Goal: Task Accomplishment & Management: Complete application form

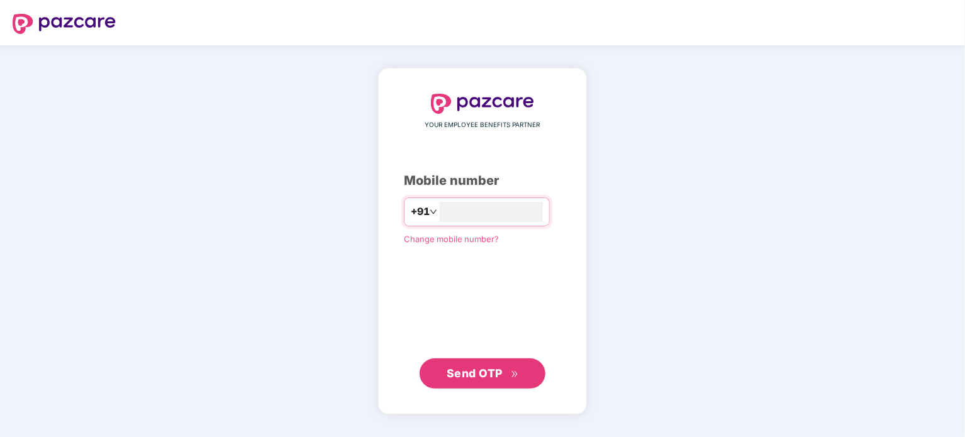
type input "**********"
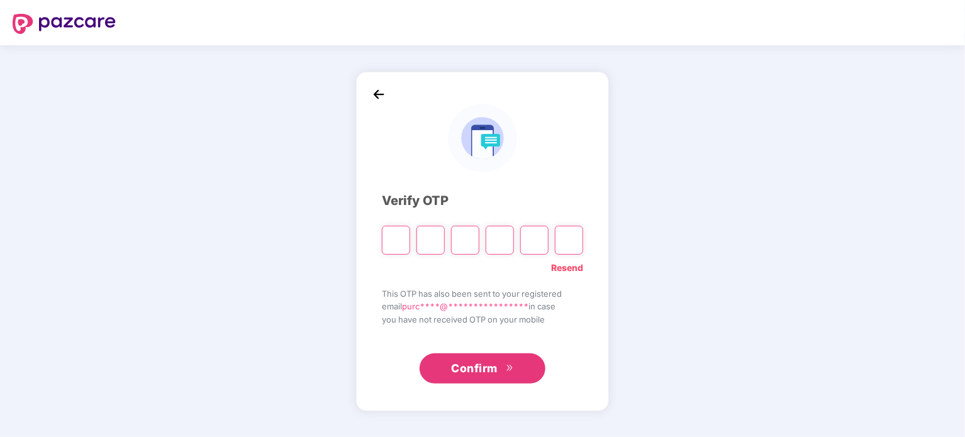
type input "*"
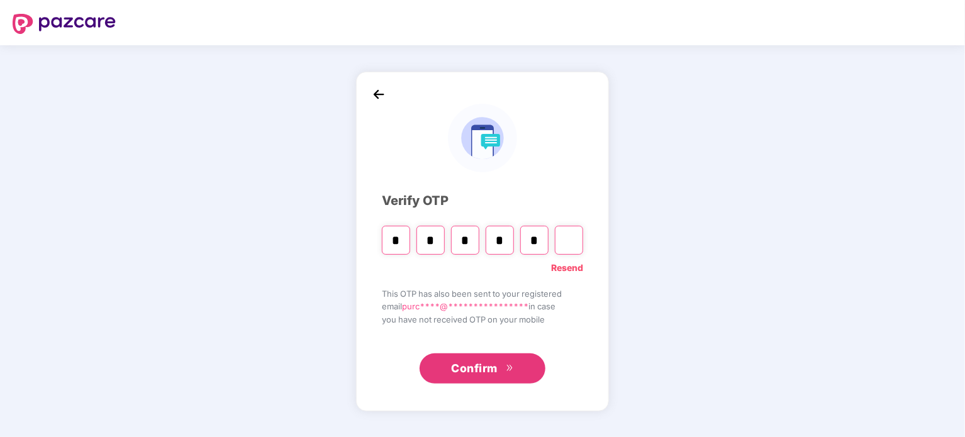
type input "*"
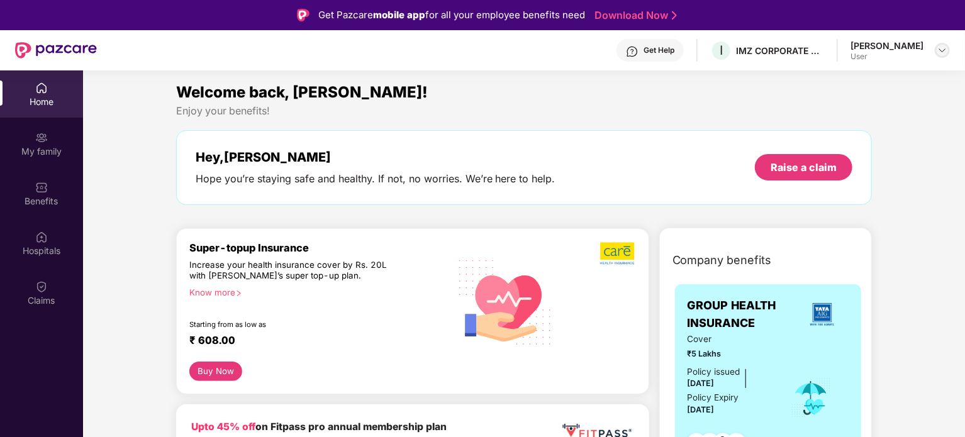
click at [941, 50] on img at bounding box center [943, 50] width 10 height 10
click at [37, 289] on img at bounding box center [41, 287] width 13 height 13
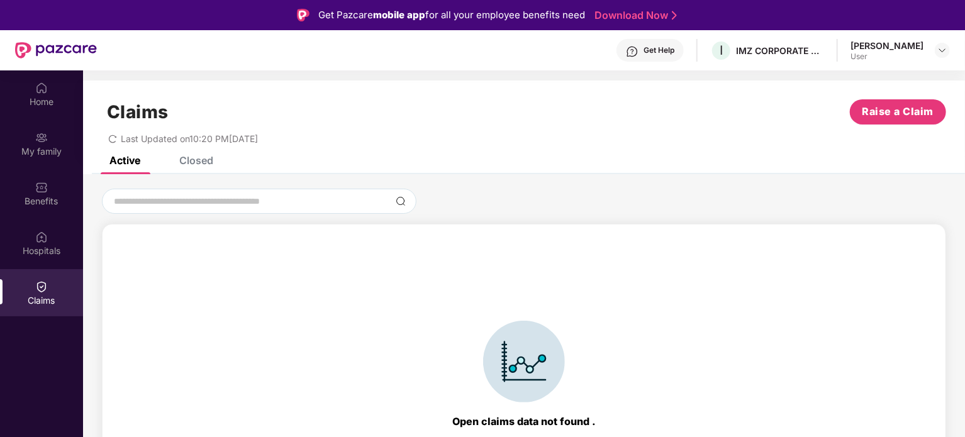
click at [206, 160] on div "Closed" at bounding box center [196, 160] width 34 height 13
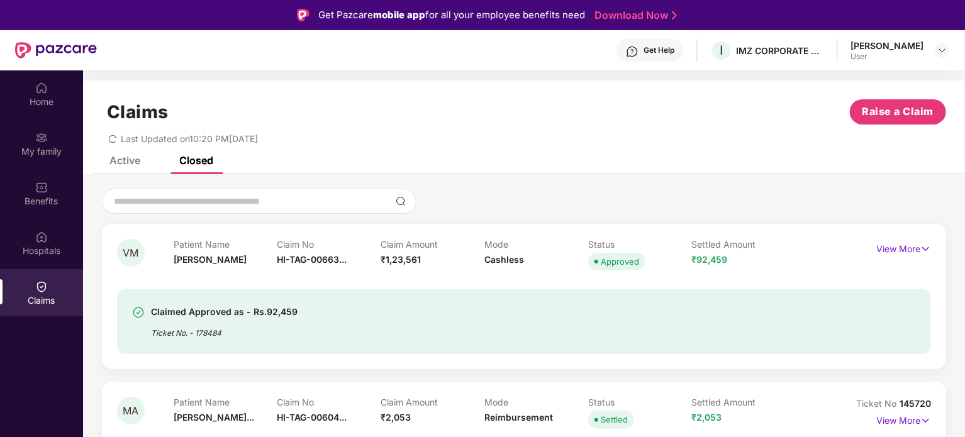
click at [120, 162] on div "Active" at bounding box center [124, 160] width 31 height 13
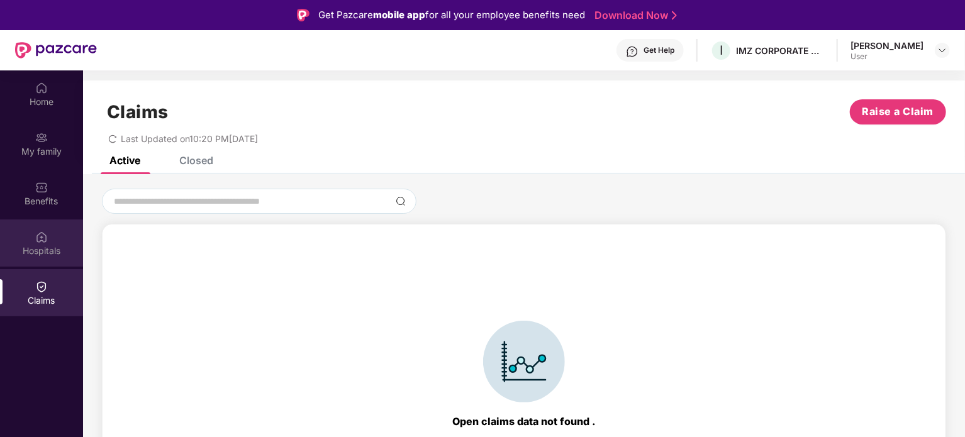
click at [47, 254] on div "Hospitals" at bounding box center [41, 251] width 83 height 13
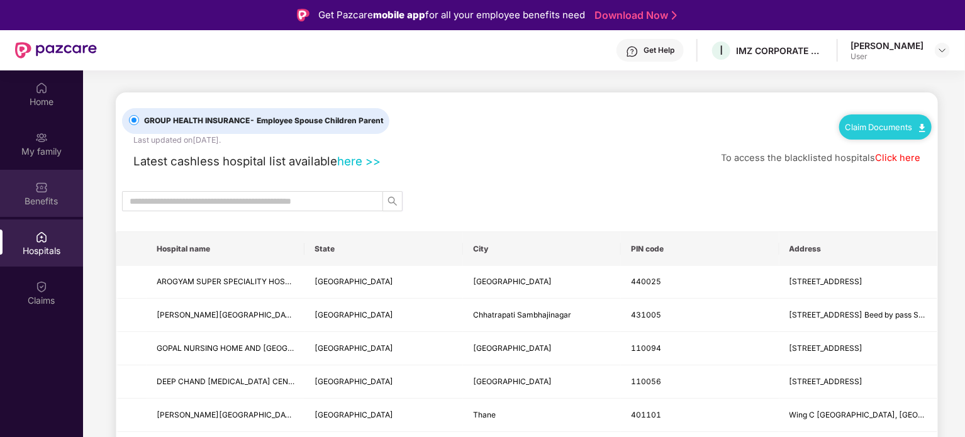
click at [43, 206] on div "Benefits" at bounding box center [41, 201] width 83 height 13
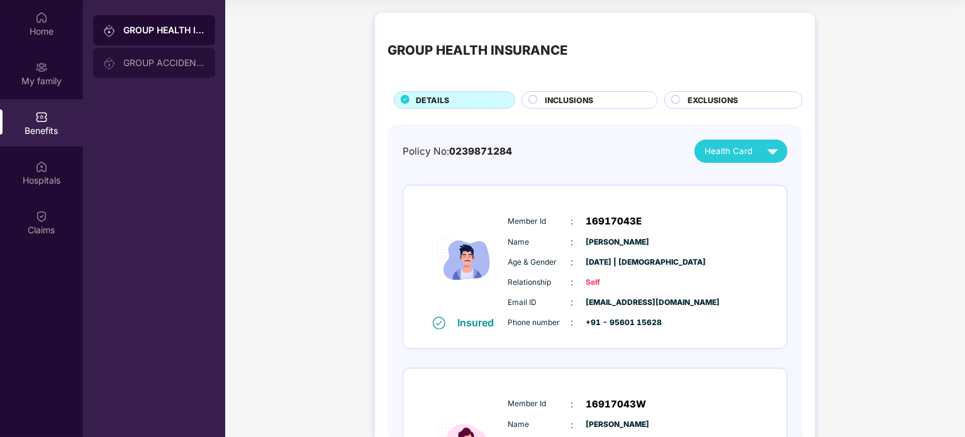
click at [145, 55] on div "GROUP ACCIDENTAL INSURANCE" at bounding box center [154, 63] width 122 height 30
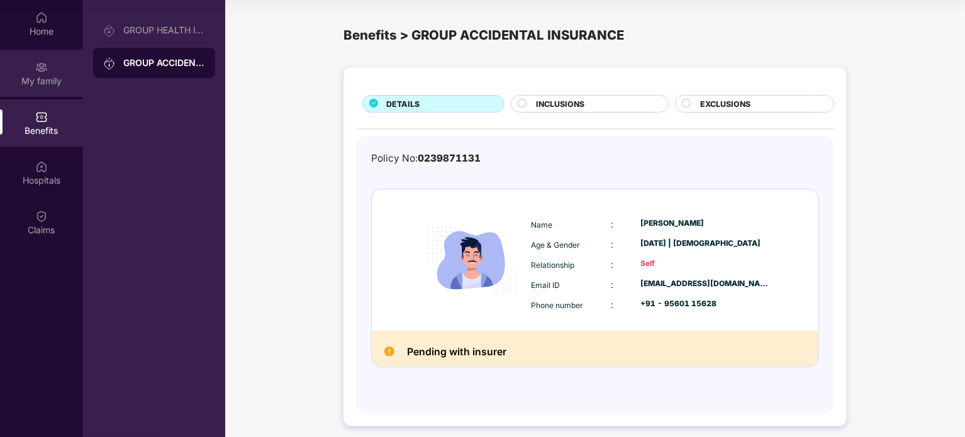
click at [57, 75] on div "My family" at bounding box center [41, 81] width 83 height 13
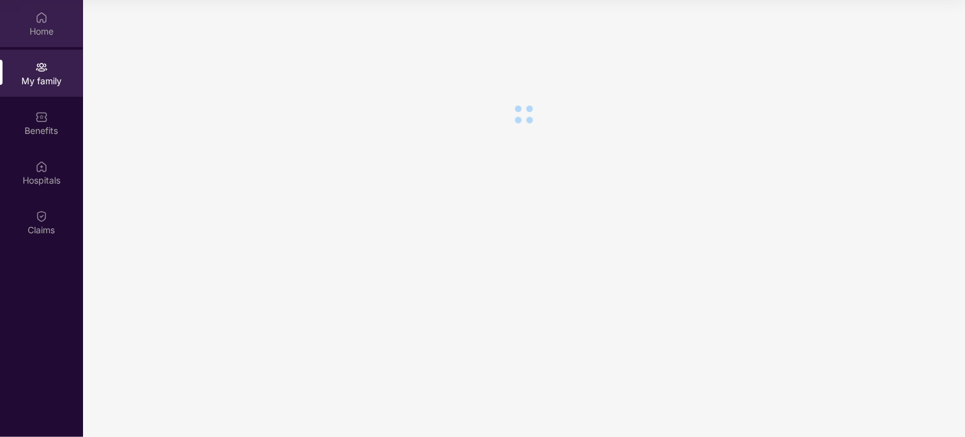
click at [46, 32] on div "Home" at bounding box center [41, 31] width 83 height 13
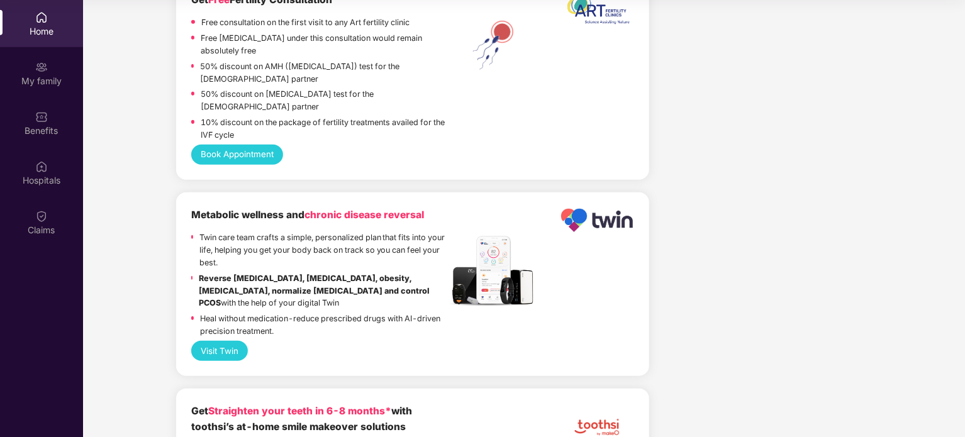
scroll to position [2940, 0]
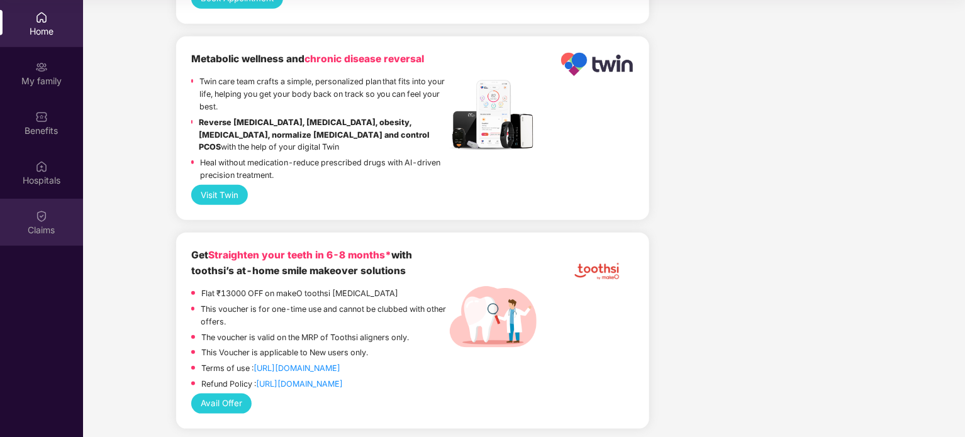
click at [37, 231] on div "Claims" at bounding box center [41, 230] width 83 height 13
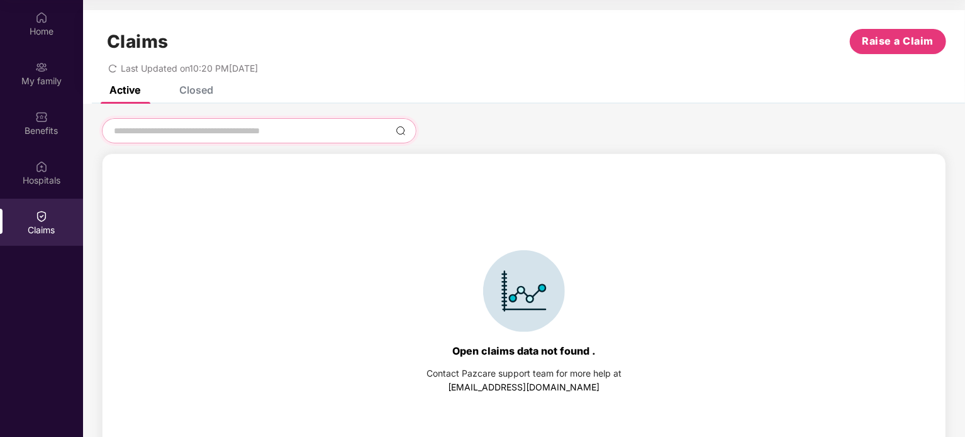
click at [184, 134] on input at bounding box center [252, 131] width 278 height 13
click at [889, 33] on span "Raise a Claim" at bounding box center [899, 41] width 72 height 16
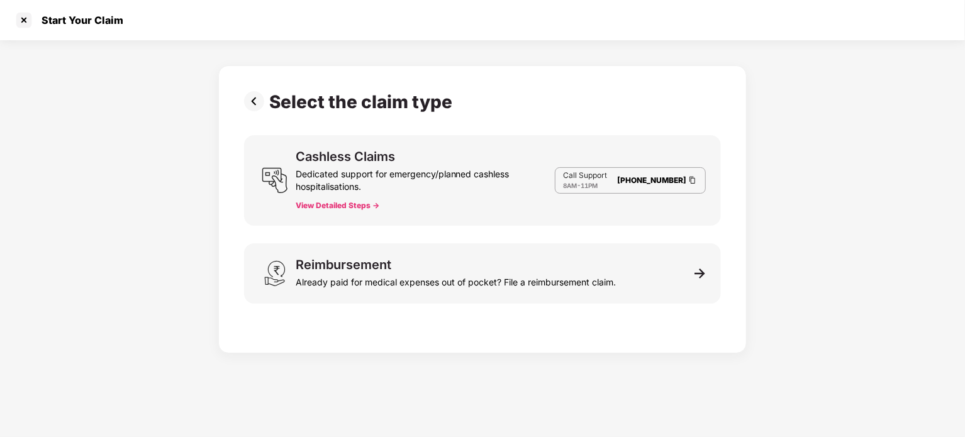
scroll to position [30, 0]
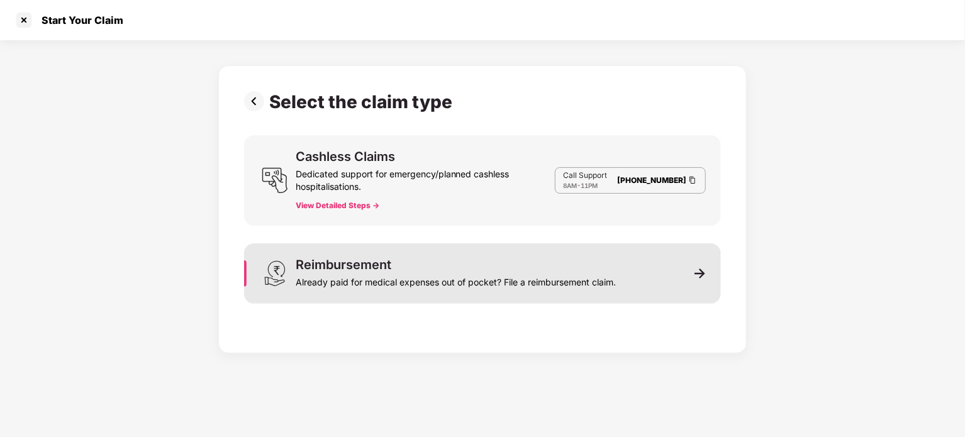
click at [426, 275] on div "Already paid for medical expenses out of pocket? File a reimbursement claim." at bounding box center [456, 280] width 320 height 18
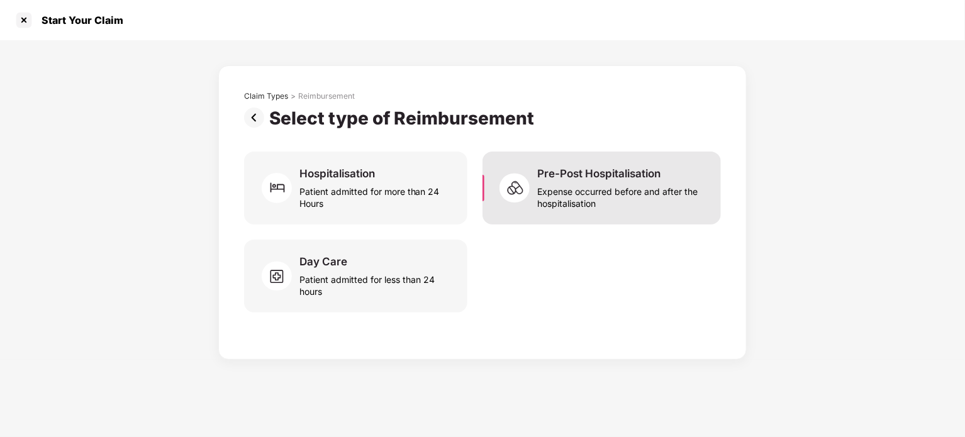
click at [604, 206] on div "Expense occurred before and after the hospitalisation" at bounding box center [621, 195] width 169 height 29
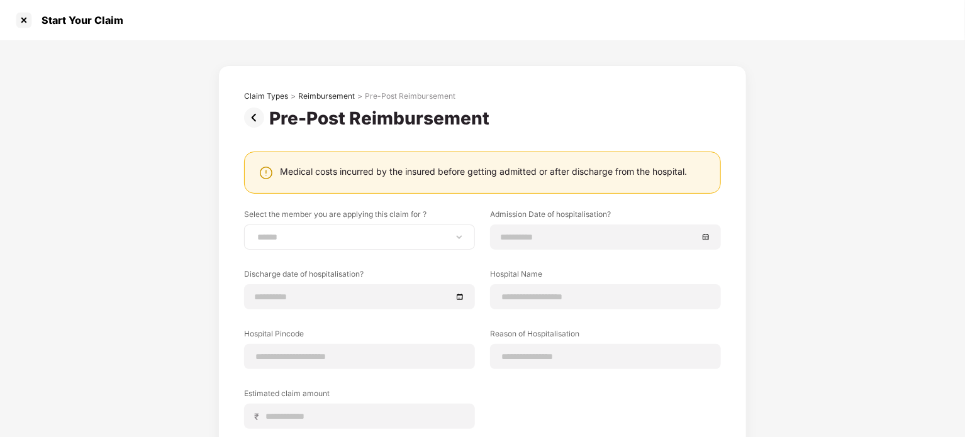
click at [334, 244] on div "**********" at bounding box center [359, 237] width 231 height 25
click at [305, 244] on div "**********" at bounding box center [359, 237] width 231 height 25
click at [396, 247] on div "**********" at bounding box center [359, 237] width 231 height 25
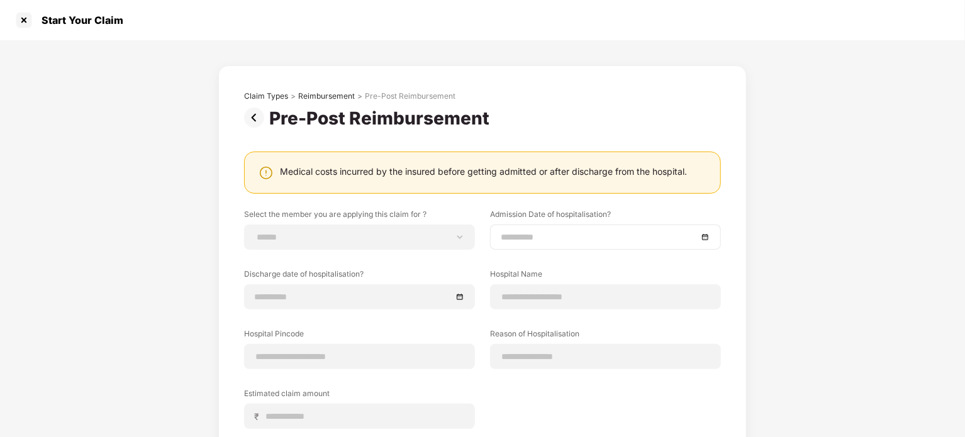
click at [573, 238] on input at bounding box center [599, 237] width 197 height 14
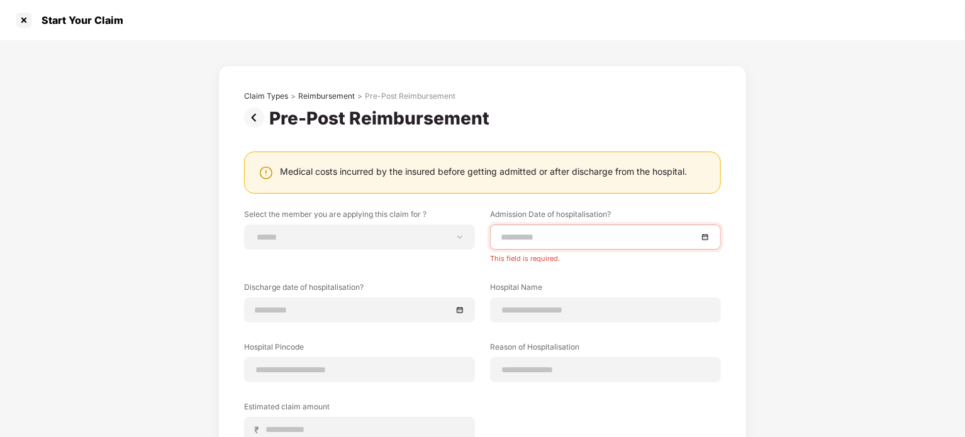
click at [377, 253] on div "**********" at bounding box center [482, 335] width 477 height 252
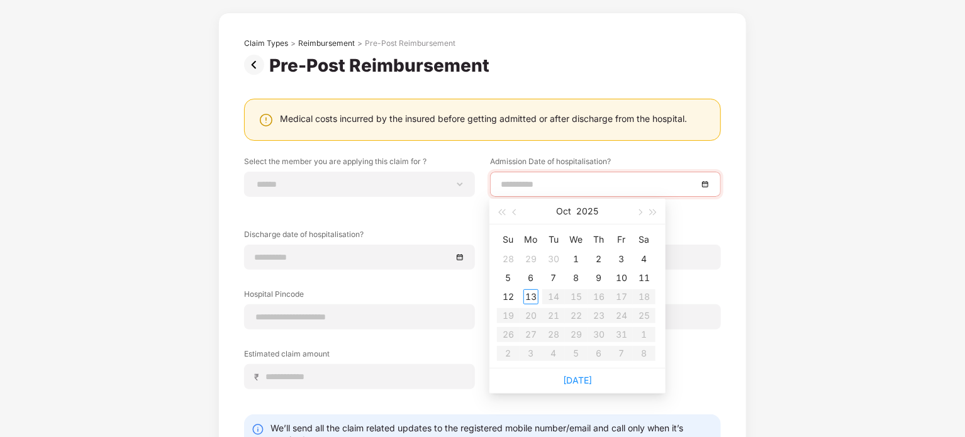
click at [537, 184] on input at bounding box center [599, 184] width 197 height 14
click at [298, 169] on label "Select the member you are applying this claim for ?" at bounding box center [359, 164] width 231 height 16
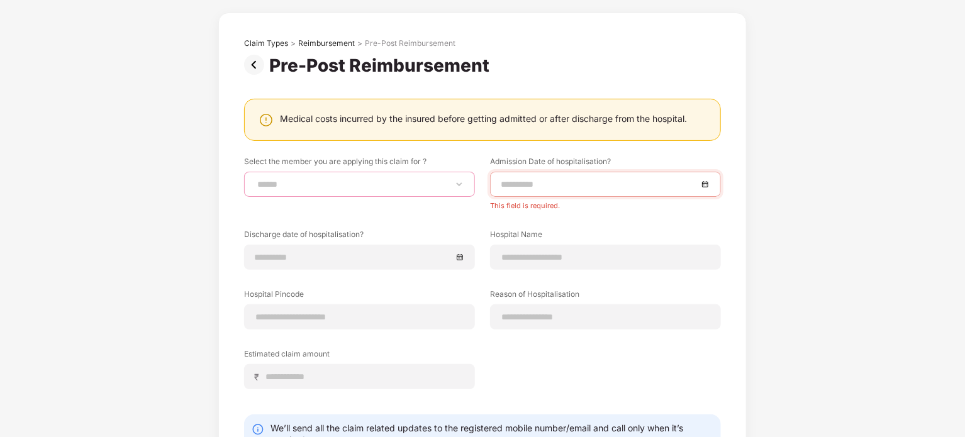
click at [292, 189] on select "**********" at bounding box center [360, 184] width 210 height 10
select select "**********"
click at [255, 179] on select "**********" at bounding box center [360, 184] width 210 height 10
click at [559, 187] on input at bounding box center [599, 184] width 197 height 14
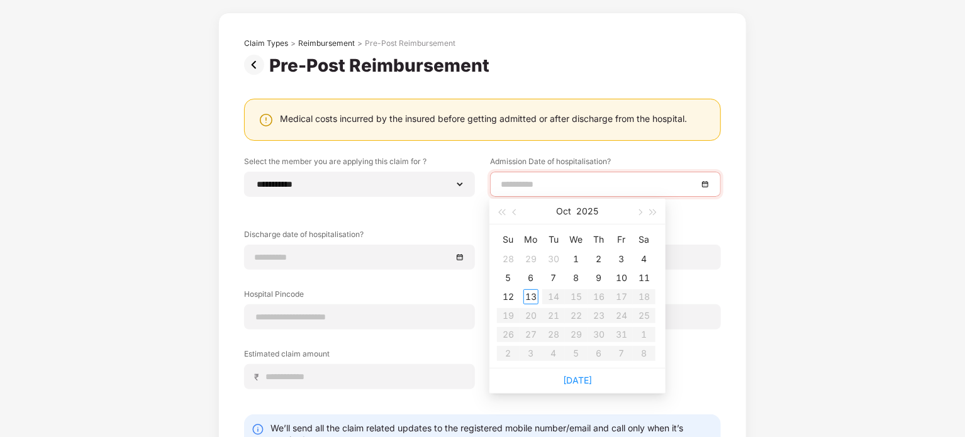
click at [384, 206] on div "**********" at bounding box center [482, 282] width 477 height 252
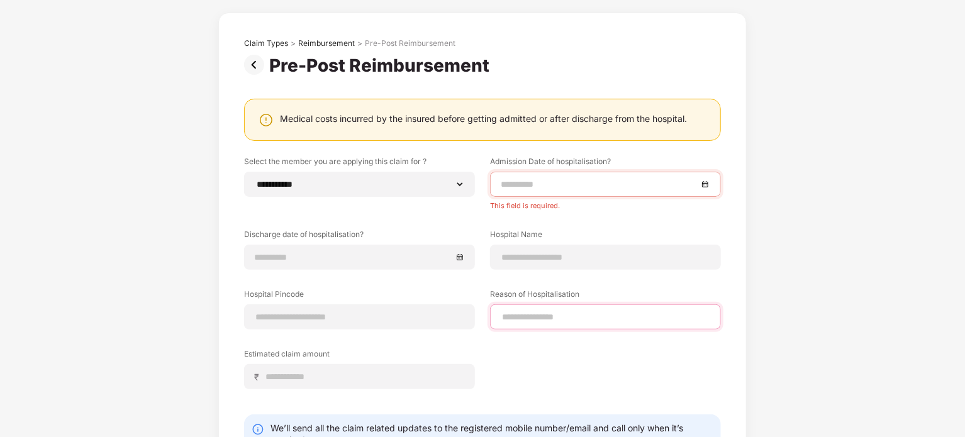
click at [536, 319] on input at bounding box center [606, 317] width 210 height 13
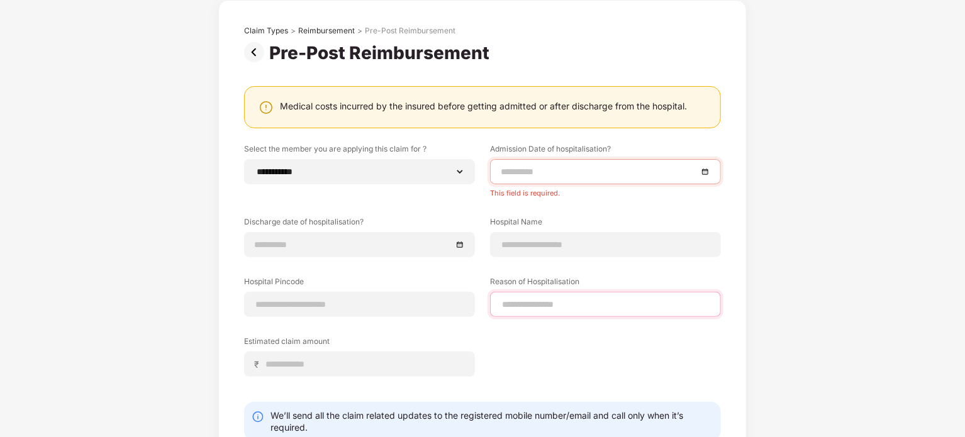
scroll to position [0, 0]
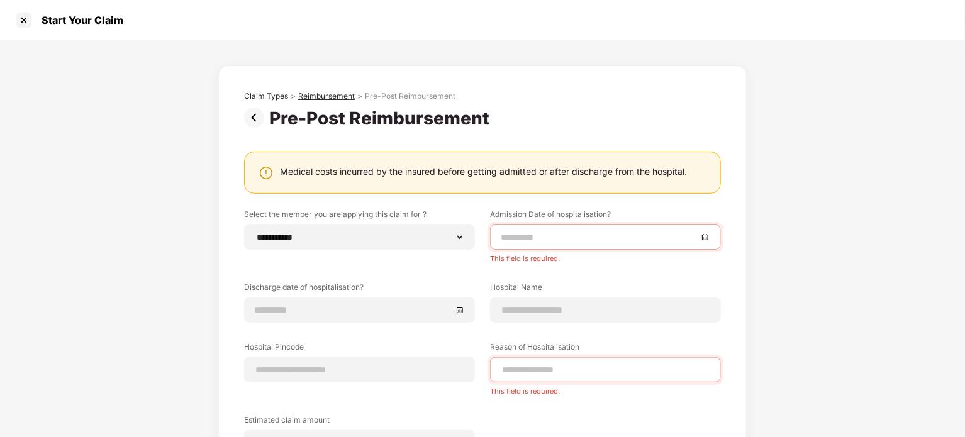
click at [315, 92] on div "Reimbursement" at bounding box center [326, 96] width 57 height 10
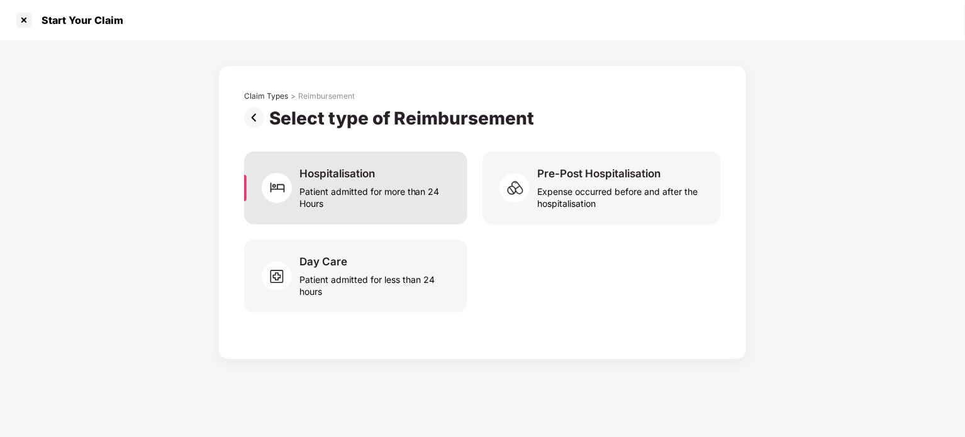
click at [359, 194] on div "Patient admitted for more than 24 Hours" at bounding box center [376, 195] width 153 height 29
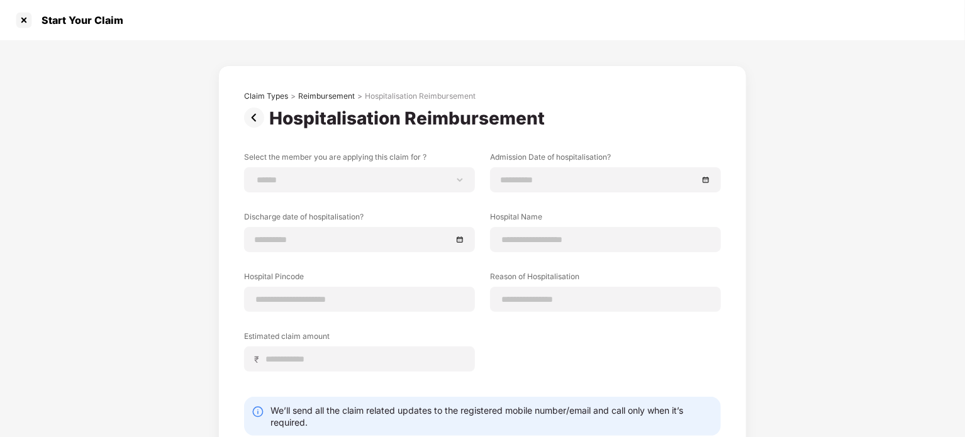
click at [261, 121] on img at bounding box center [256, 118] width 25 height 20
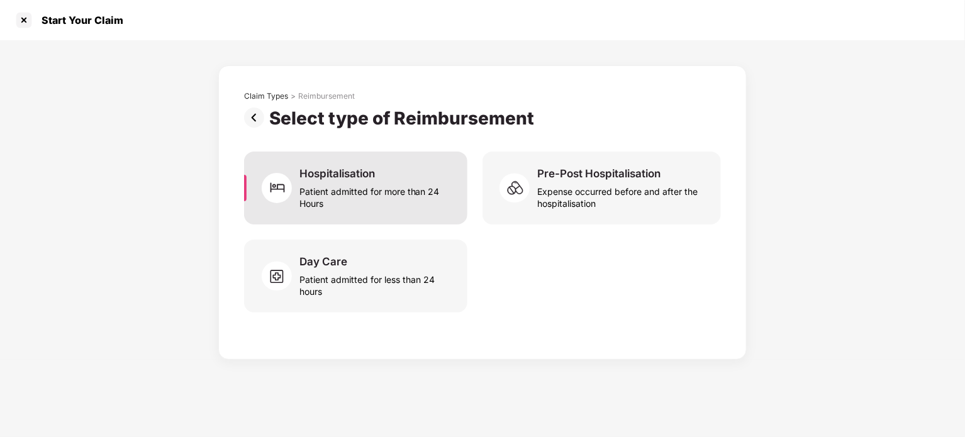
click at [357, 198] on div "Patient admitted for more than 24 Hours" at bounding box center [376, 195] width 153 height 29
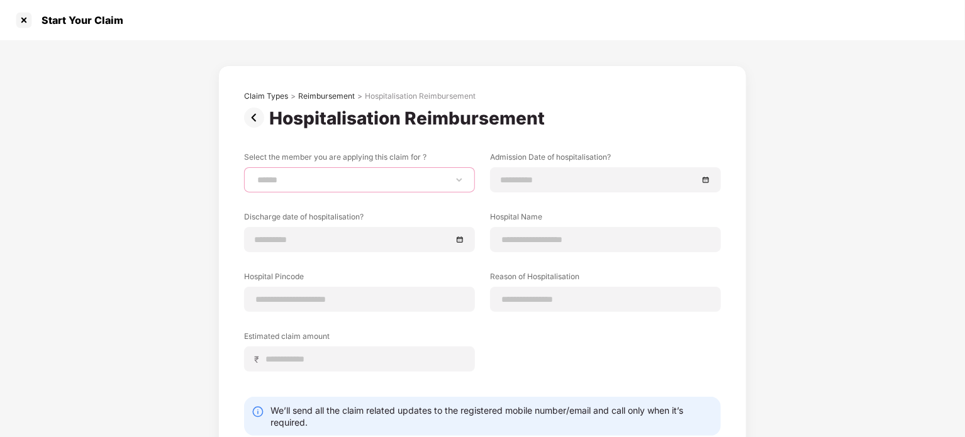
click at [364, 184] on select "**********" at bounding box center [360, 180] width 210 height 10
select select "**********"
click at [255, 175] on select "**********" at bounding box center [360, 180] width 210 height 10
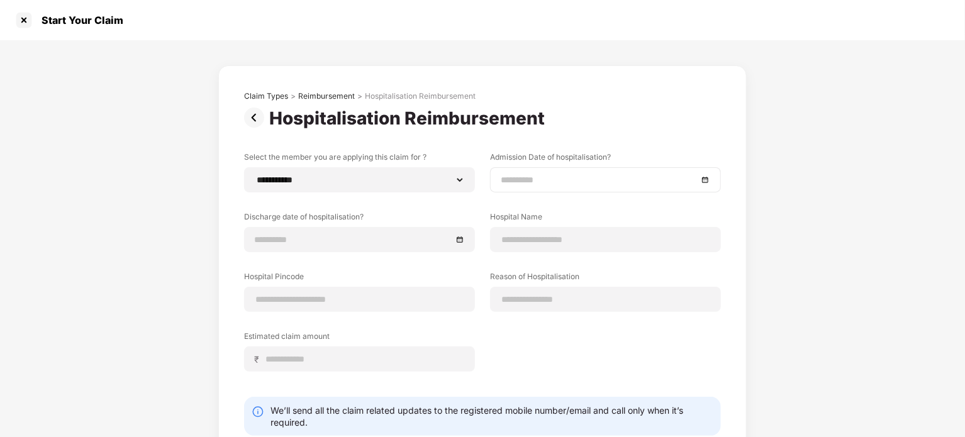
click at [566, 186] on input at bounding box center [599, 180] width 197 height 14
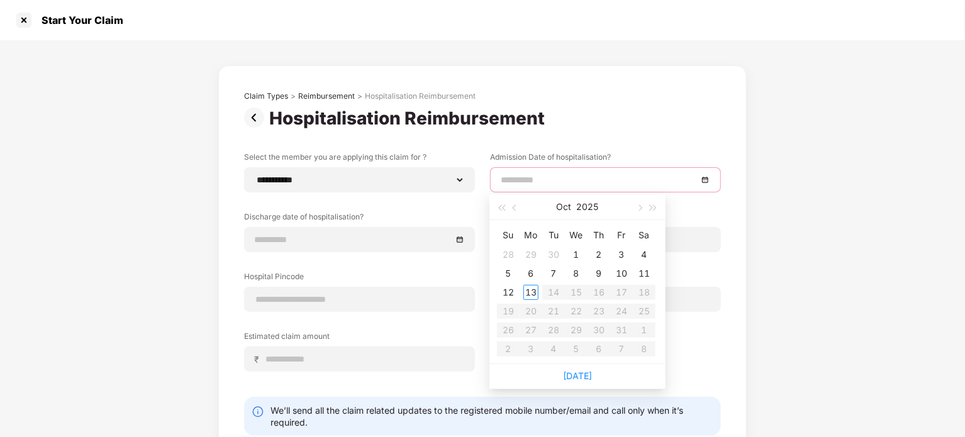
click at [566, 186] on input at bounding box center [599, 180] width 197 height 14
type input "**********"
click at [529, 276] on div "6" at bounding box center [531, 273] width 15 height 15
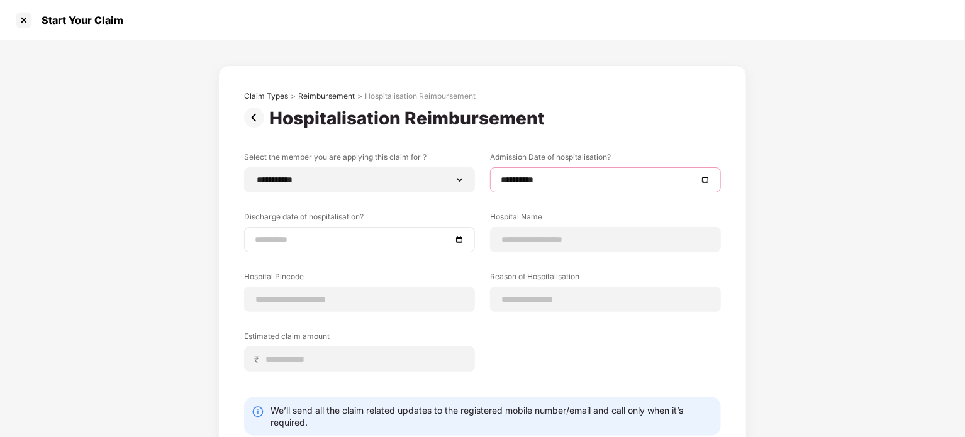
click at [383, 244] on input at bounding box center [353, 240] width 197 height 14
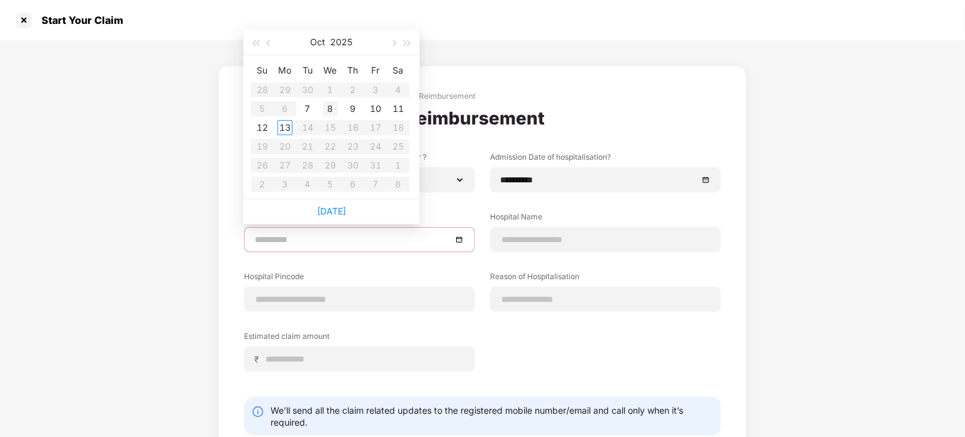
type input "**********"
click at [335, 108] on div "8" at bounding box center [330, 108] width 15 height 15
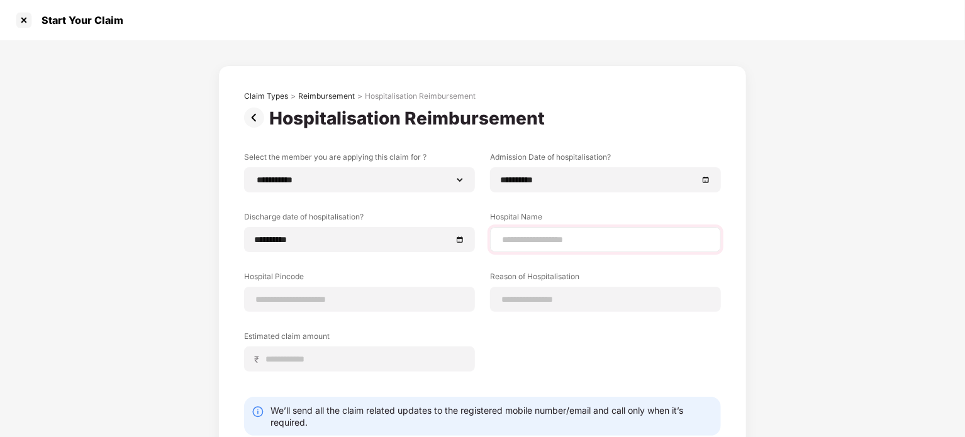
click at [564, 228] on div at bounding box center [605, 239] width 231 height 25
click at [539, 249] on div at bounding box center [605, 239] width 231 height 25
click at [27, 15] on div at bounding box center [24, 20] width 20 height 20
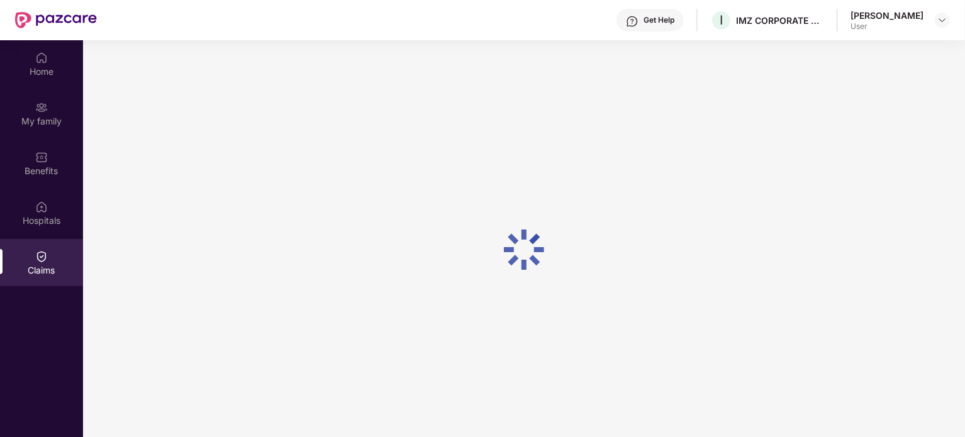
scroll to position [70, 0]
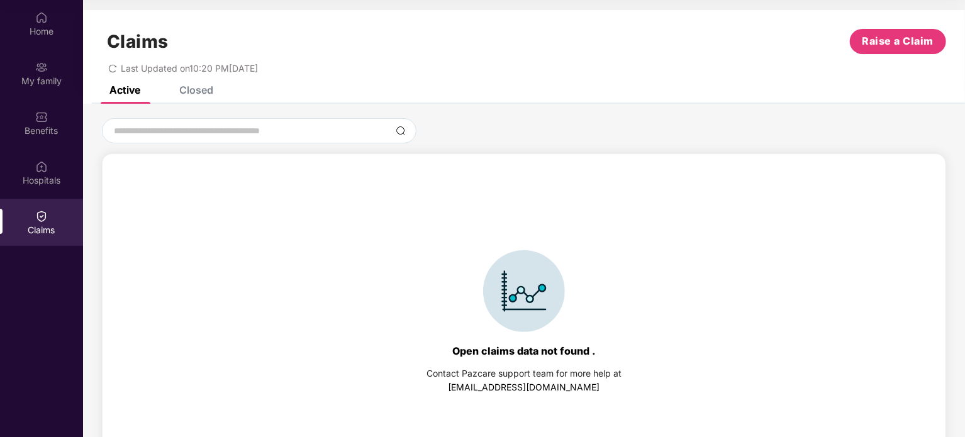
click at [914, 23] on div "Claims Raise a Claim Last Updated on 10:20 PM[DATE]" at bounding box center [524, 48] width 882 height 76
click at [871, 53] on button "Raise a Claim" at bounding box center [898, 41] width 96 height 25
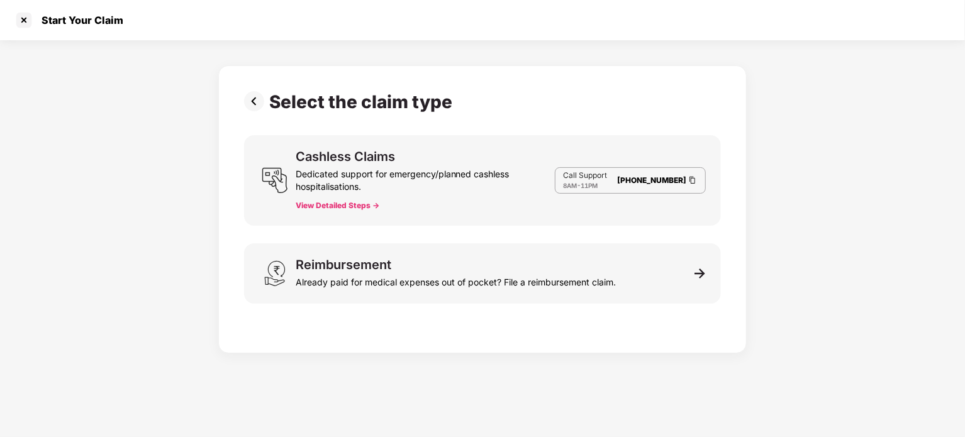
scroll to position [30, 0]
click at [320, 205] on button "View Detailed Steps ->" at bounding box center [338, 206] width 84 height 10
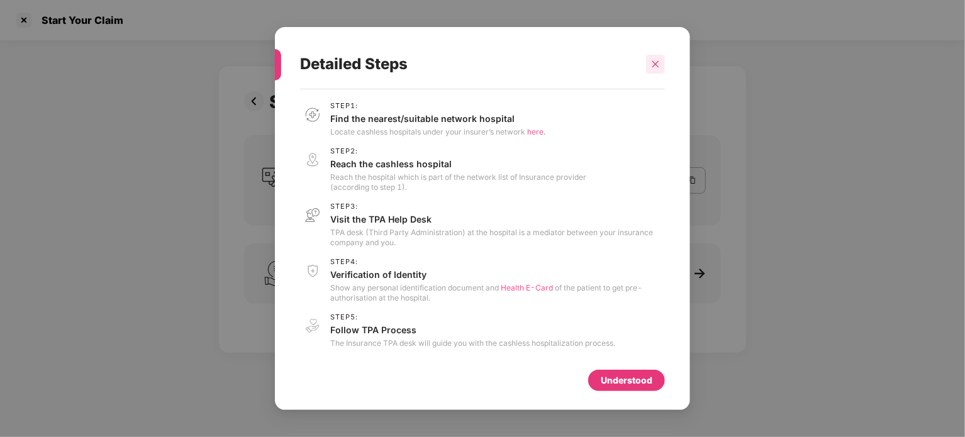
click at [651, 67] on icon "close" at bounding box center [655, 64] width 9 height 9
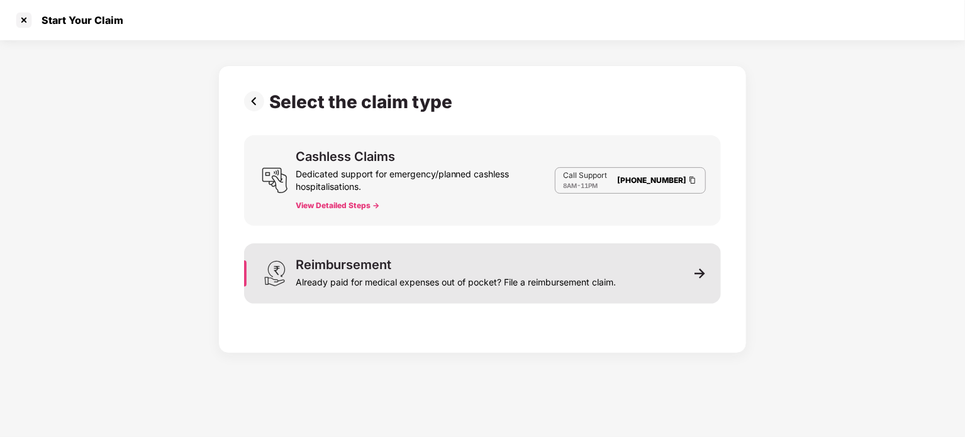
click at [425, 270] on div "Reimbursement Already paid for medical expenses out of pocket? File a reimburse…" at bounding box center [456, 274] width 320 height 30
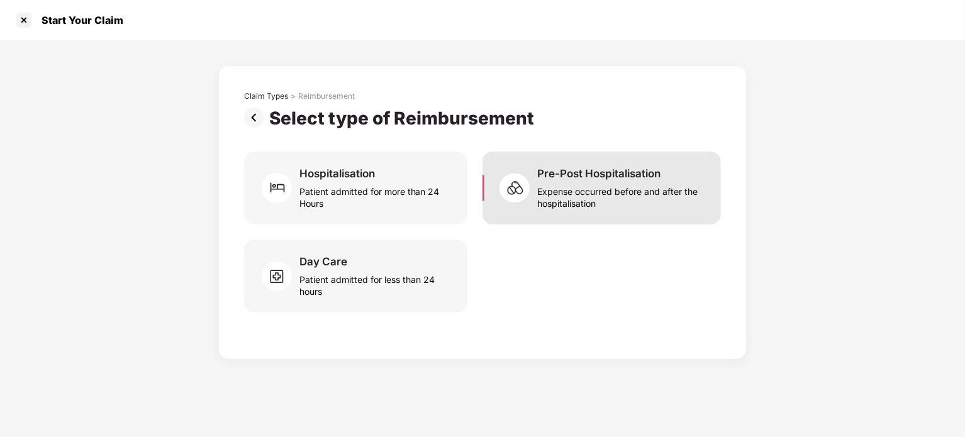
click at [544, 196] on div "Expense occurred before and after the hospitalisation" at bounding box center [621, 195] width 169 height 29
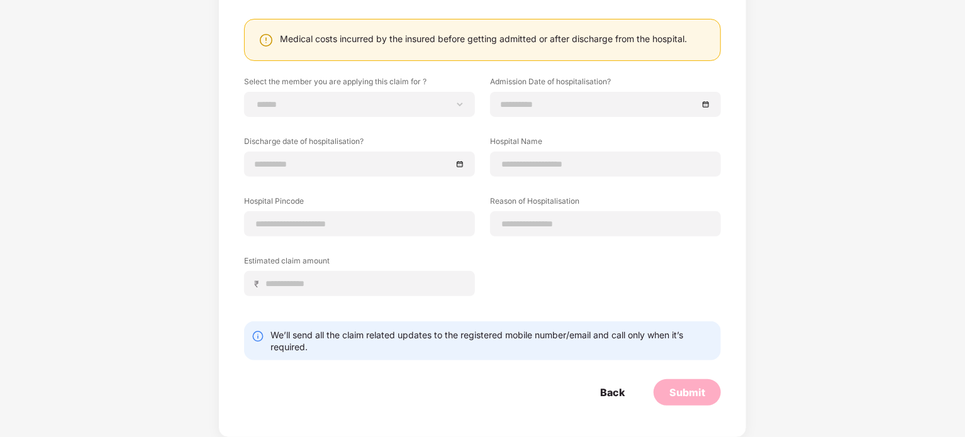
scroll to position [0, 0]
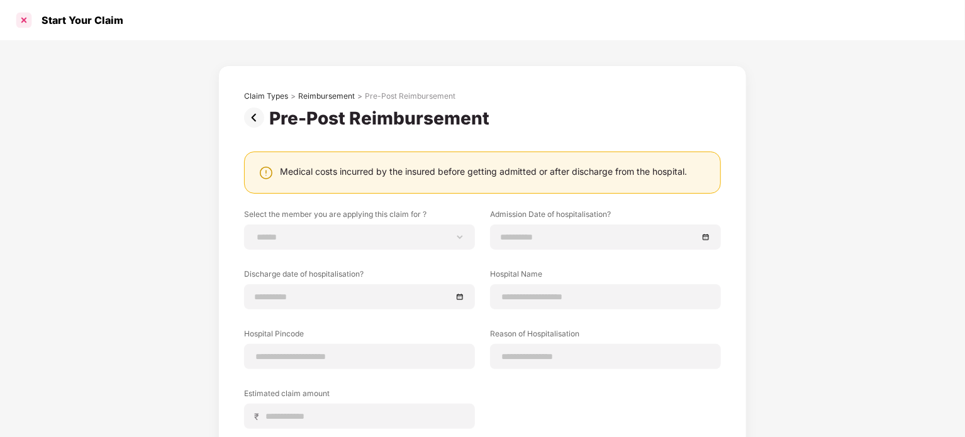
click at [21, 20] on div at bounding box center [24, 20] width 20 height 20
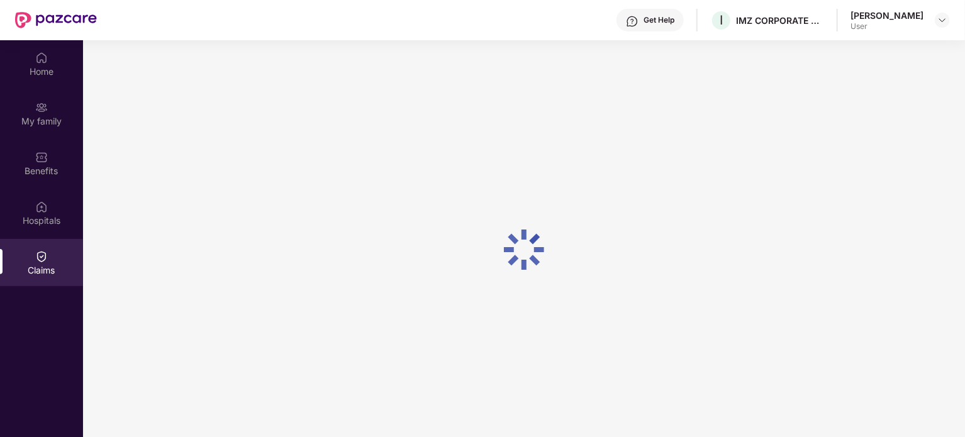
scroll to position [70, 0]
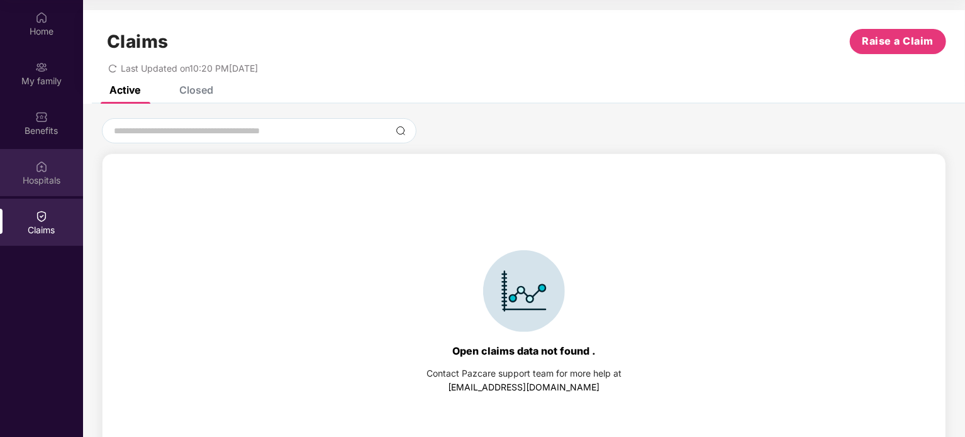
click at [36, 194] on div "Hospitals" at bounding box center [41, 172] width 83 height 47
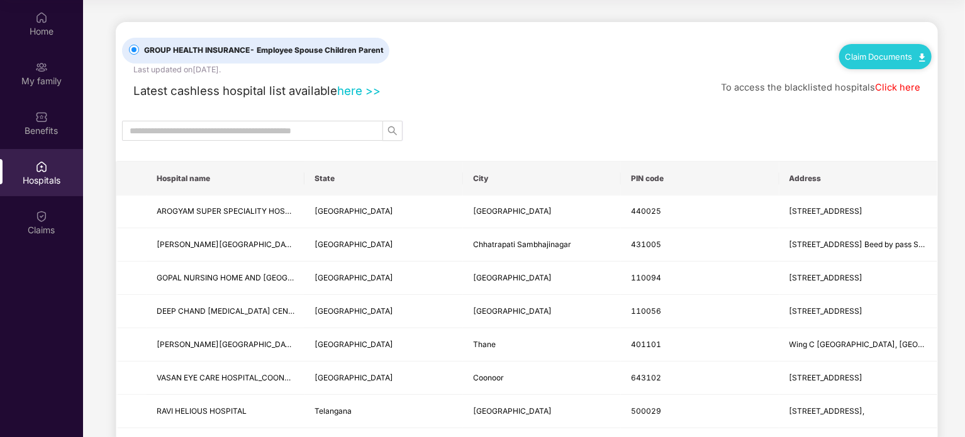
click at [868, 55] on link "Claim Documents" at bounding box center [886, 57] width 80 height 10
click at [867, 79] on link "Claim Form" at bounding box center [890, 78] width 82 height 27
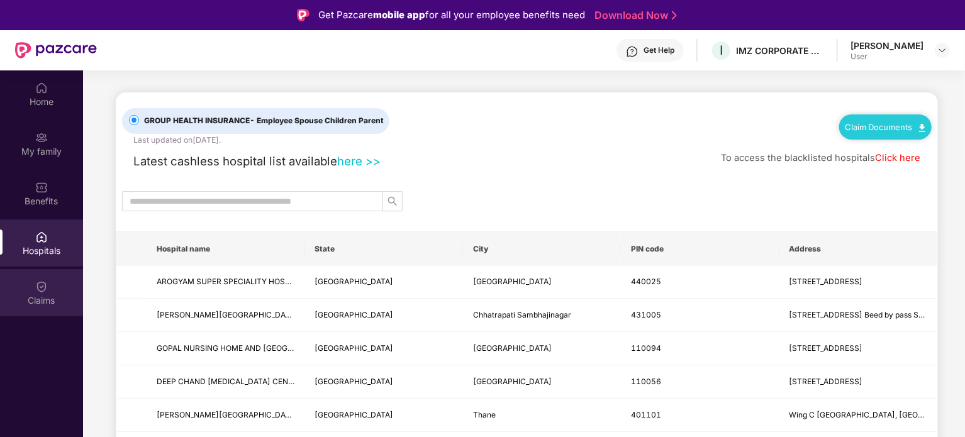
click at [63, 289] on div "Claims" at bounding box center [41, 292] width 83 height 47
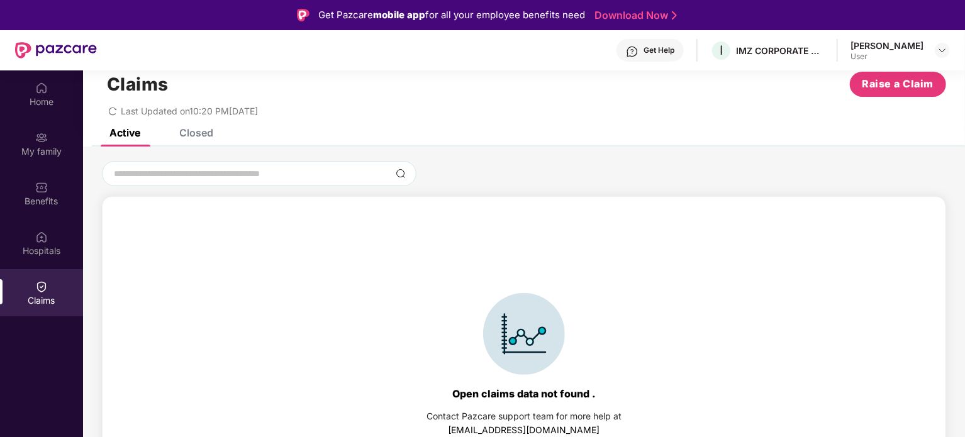
scroll to position [70, 0]
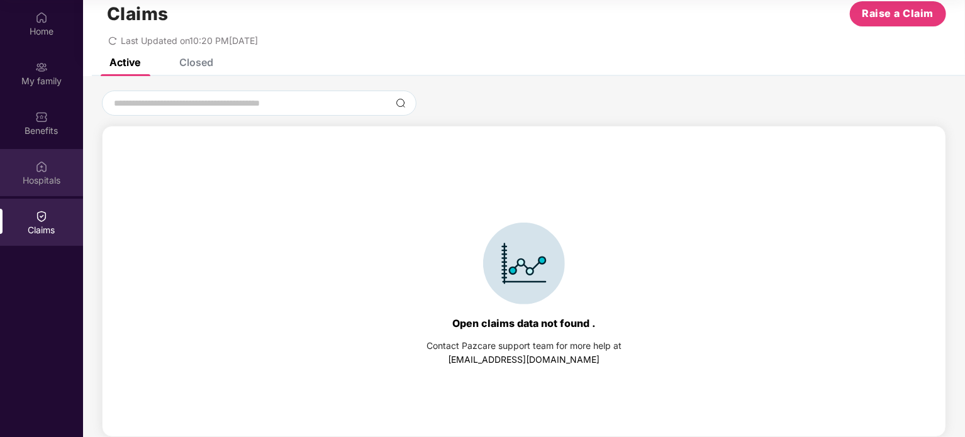
click at [41, 181] on div "Hospitals" at bounding box center [41, 180] width 83 height 13
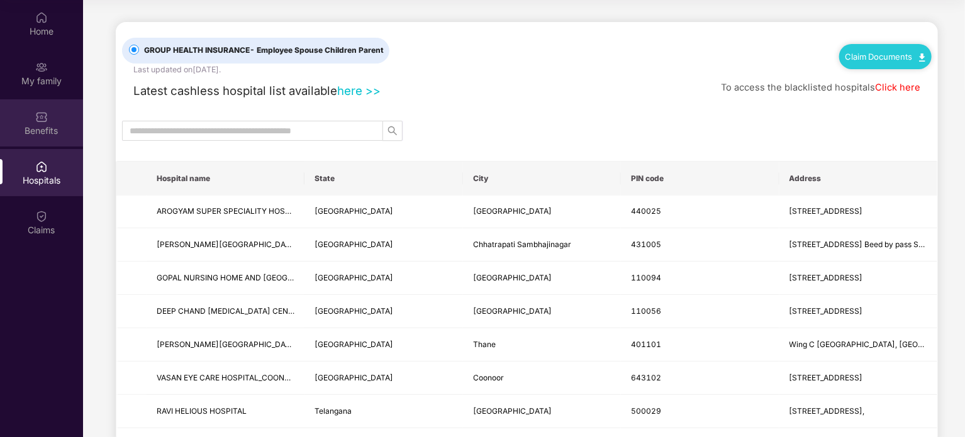
click at [45, 130] on div "Benefits" at bounding box center [41, 131] width 83 height 13
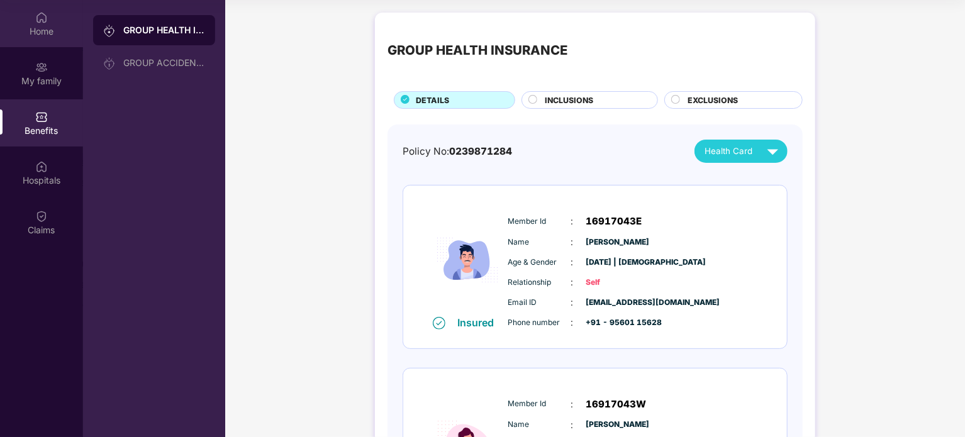
click at [42, 37] on div "Home" at bounding box center [41, 31] width 83 height 13
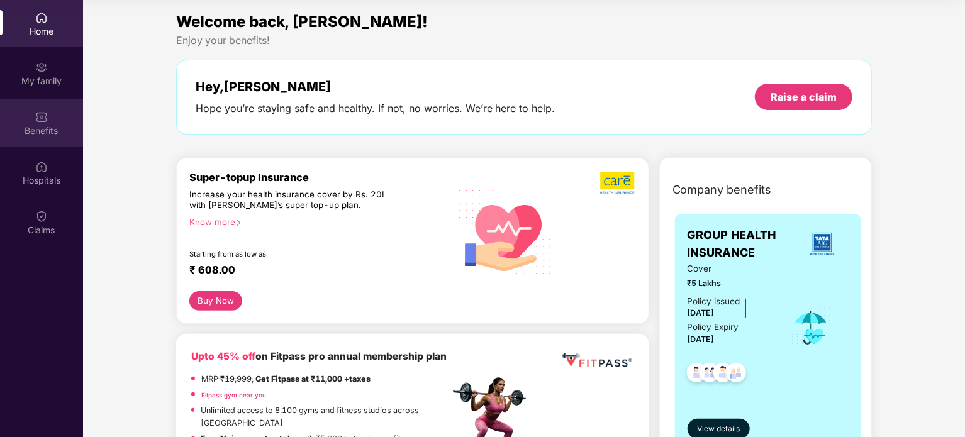
click at [40, 118] on img at bounding box center [41, 117] width 13 height 13
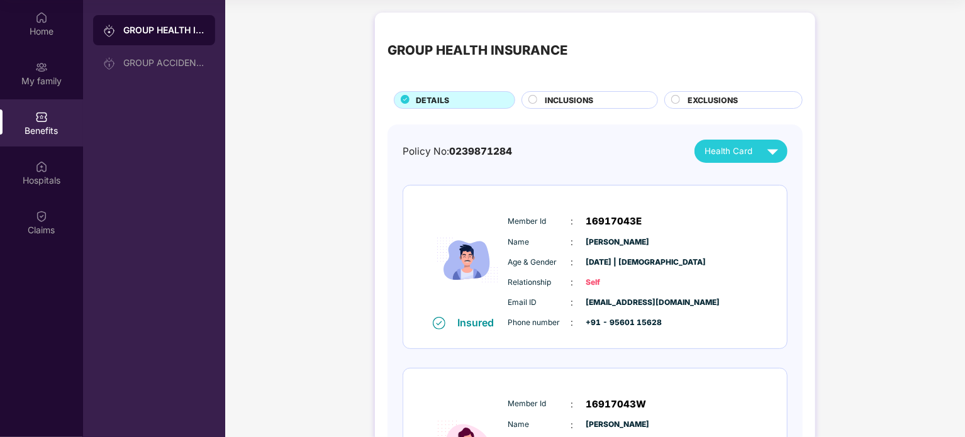
click at [690, 96] on span "EXCLUSIONS" at bounding box center [713, 100] width 50 height 12
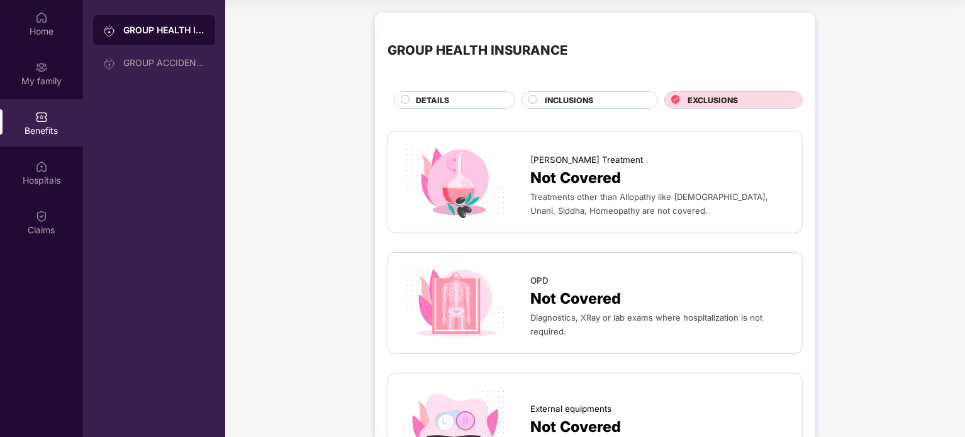
click at [541, 100] on div "INCLUSIONS" at bounding box center [595, 101] width 113 height 14
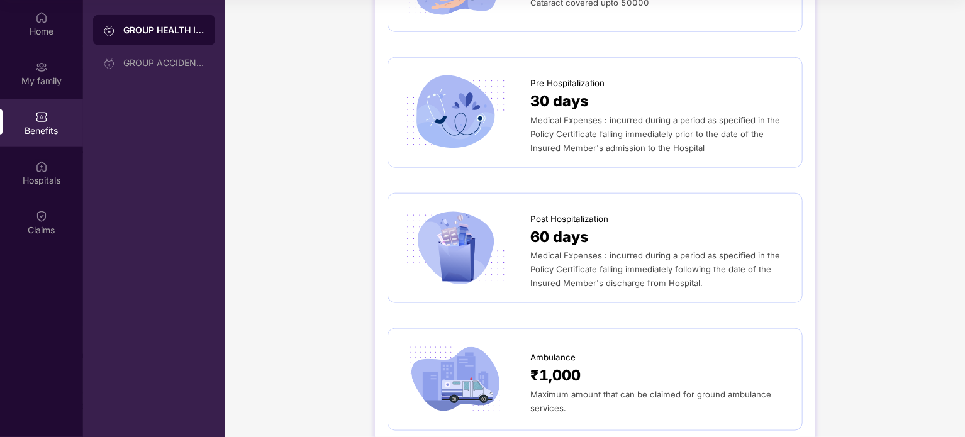
scroll to position [583, 0]
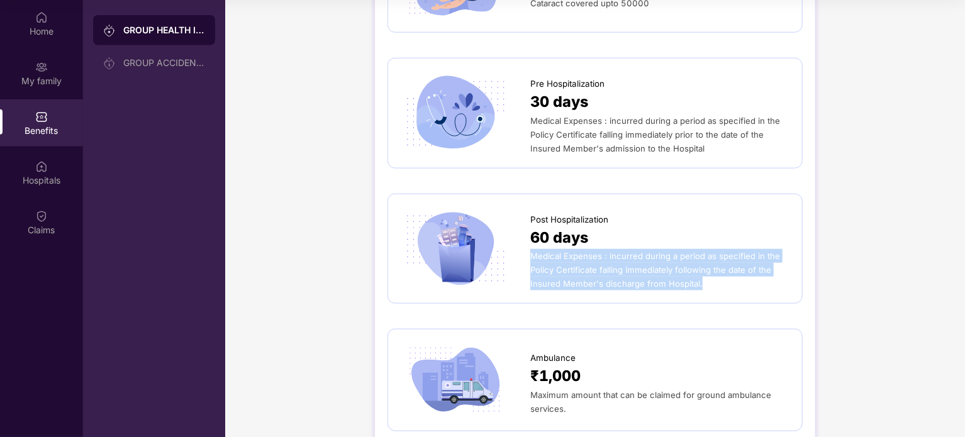
drag, startPoint x: 699, startPoint y: 284, endPoint x: 533, endPoint y: 258, distance: 168.2
click at [533, 258] on div "Medical Expenses : incurred during a period as specified in the Policy Certific…" at bounding box center [659, 270] width 259 height 42
copy span "Medical Expenses : incurred during a period as specified in the Policy Certific…"
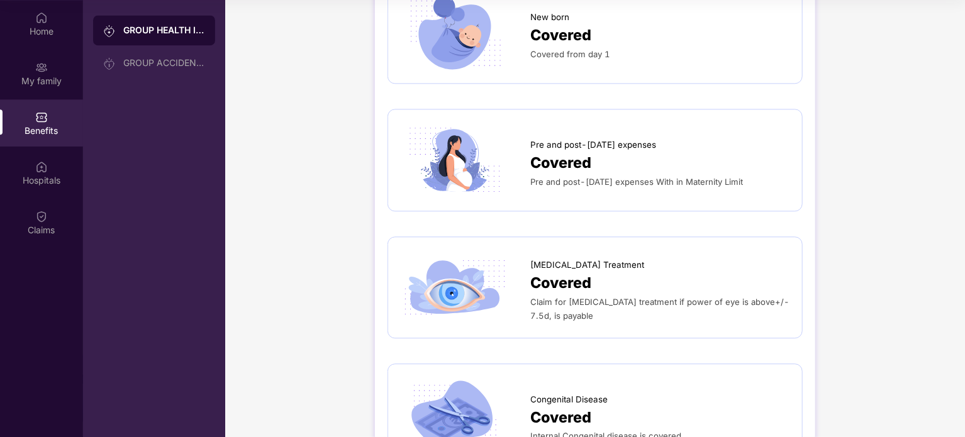
scroll to position [1440, 0]
click at [598, 159] on div "Covered" at bounding box center [659, 163] width 259 height 23
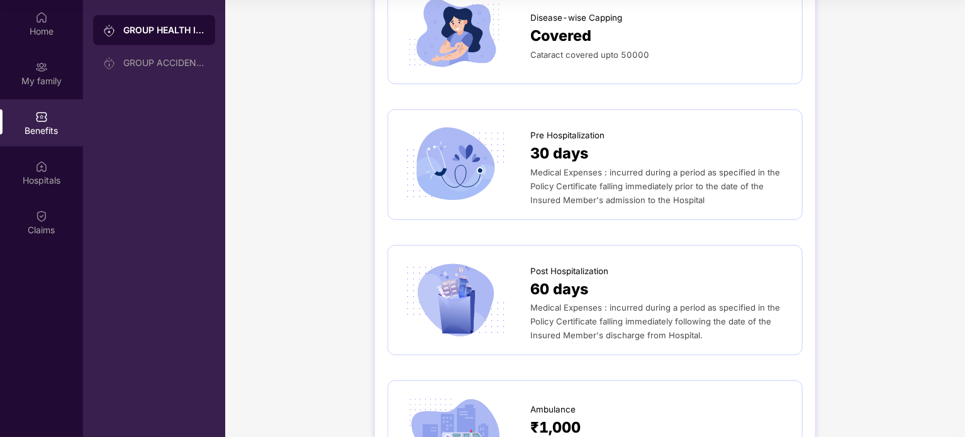
scroll to position [526, 0]
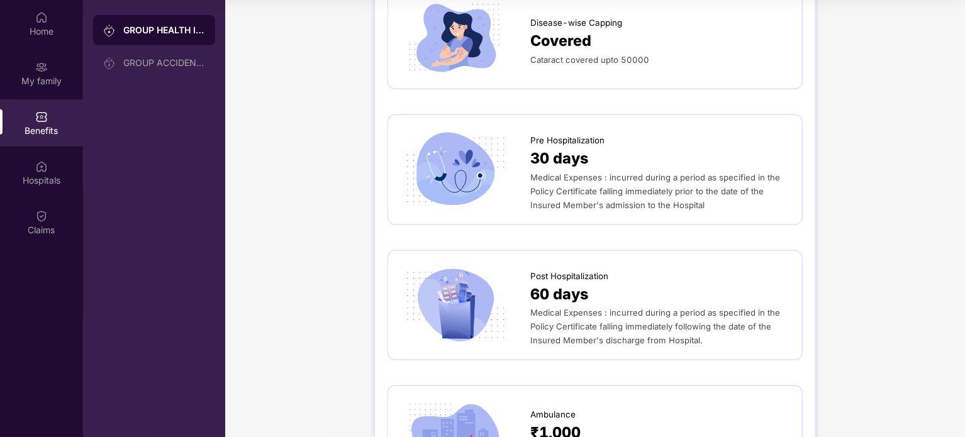
click at [584, 338] on span "Medical Expenses : incurred during a period as specified in the Policy Certific…" at bounding box center [655, 327] width 250 height 38
click at [564, 293] on span "60 days" at bounding box center [559, 294] width 58 height 23
click at [541, 292] on span "60 days" at bounding box center [559, 294] width 58 height 23
click at [454, 313] on img at bounding box center [455, 305] width 109 height 76
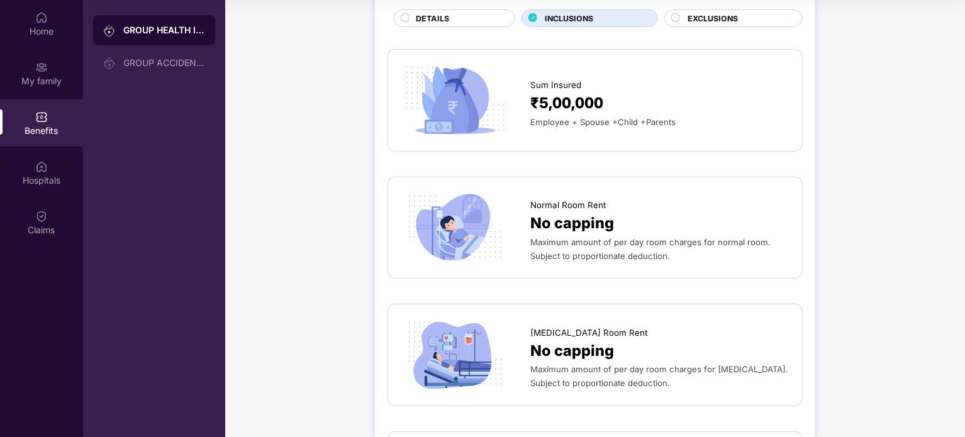
scroll to position [58, 0]
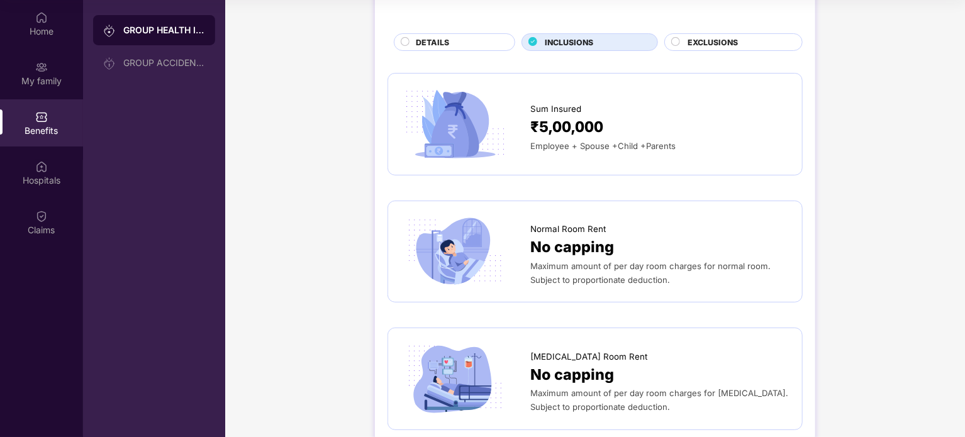
click at [731, 46] on span "EXCLUSIONS" at bounding box center [713, 42] width 50 height 12
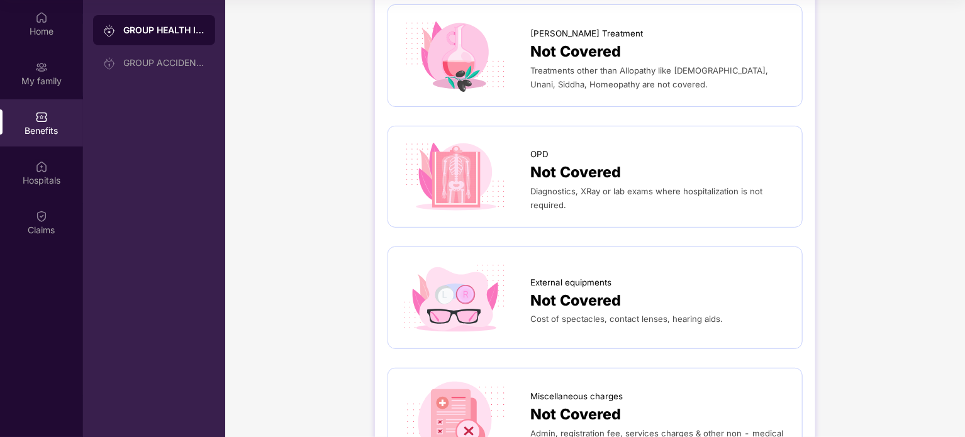
scroll to position [0, 0]
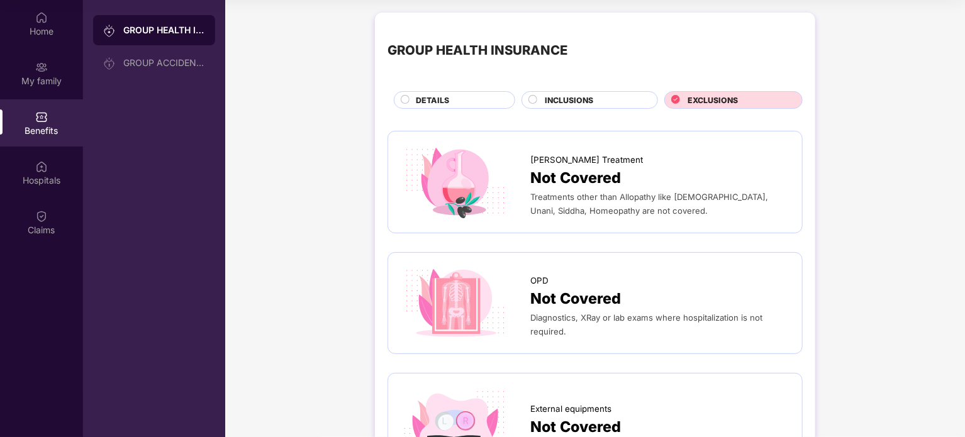
click at [411, 98] on div "DETAILS" at bounding box center [459, 101] width 99 height 14
